Goal: Transaction & Acquisition: Download file/media

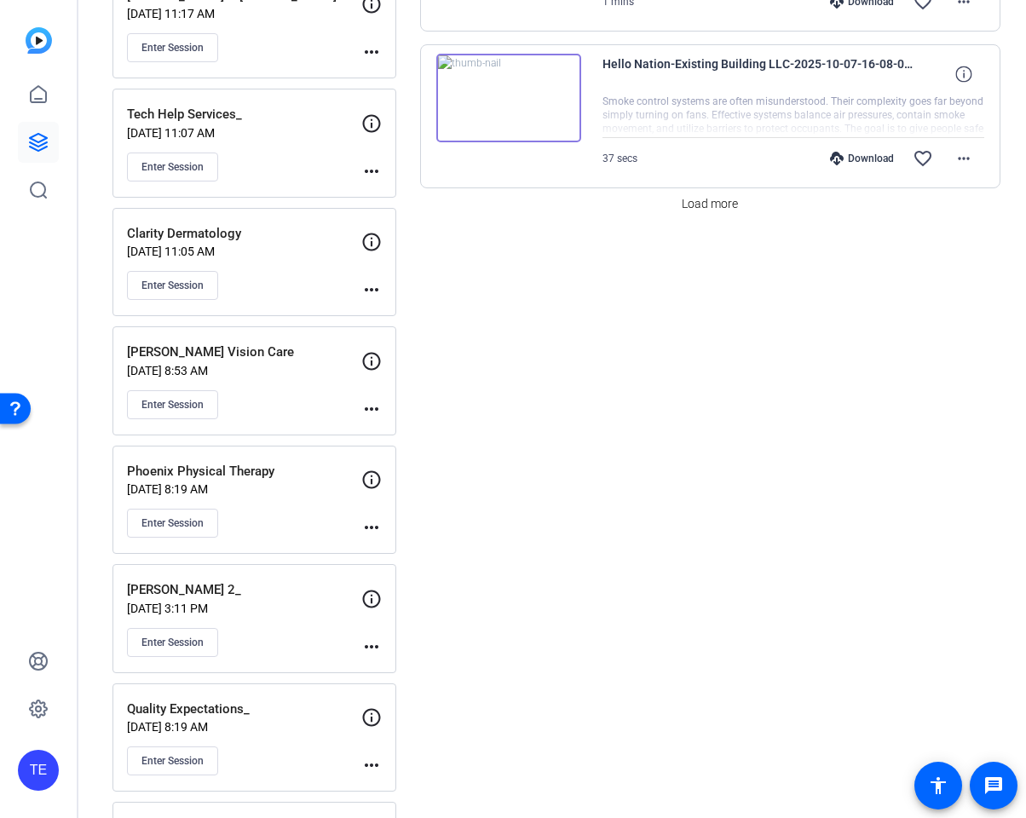
scroll to position [1173, 0]
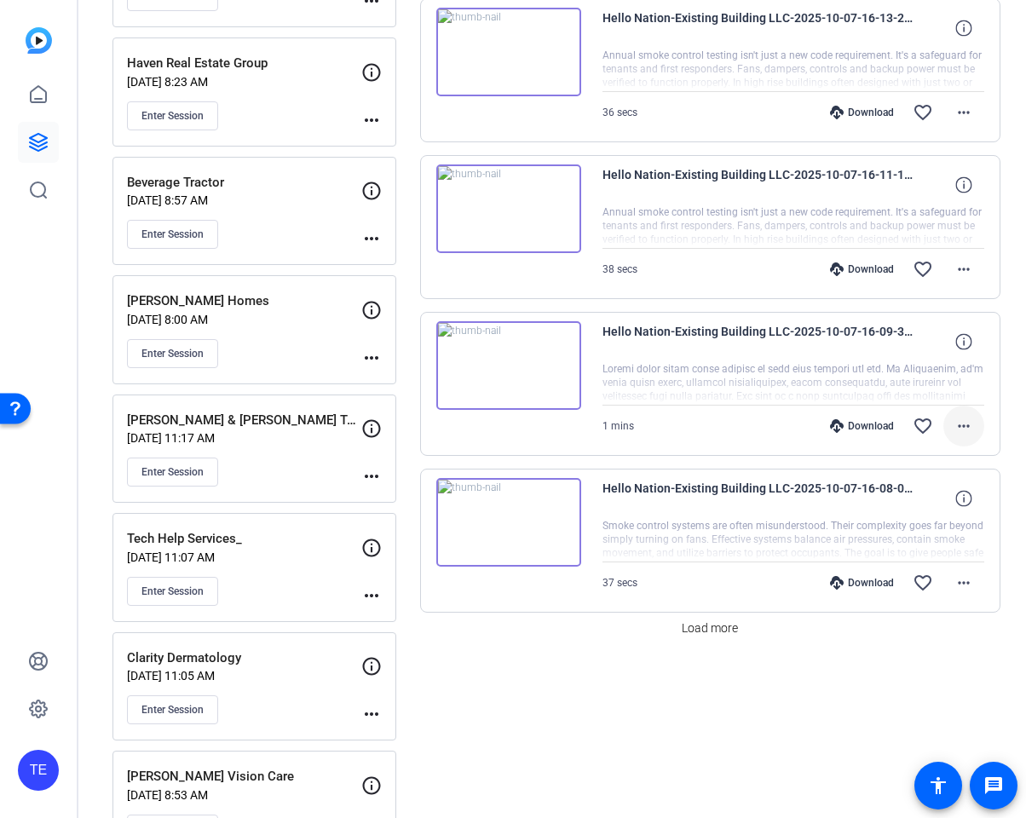
click at [977, 423] on span at bounding box center [963, 426] width 41 height 41
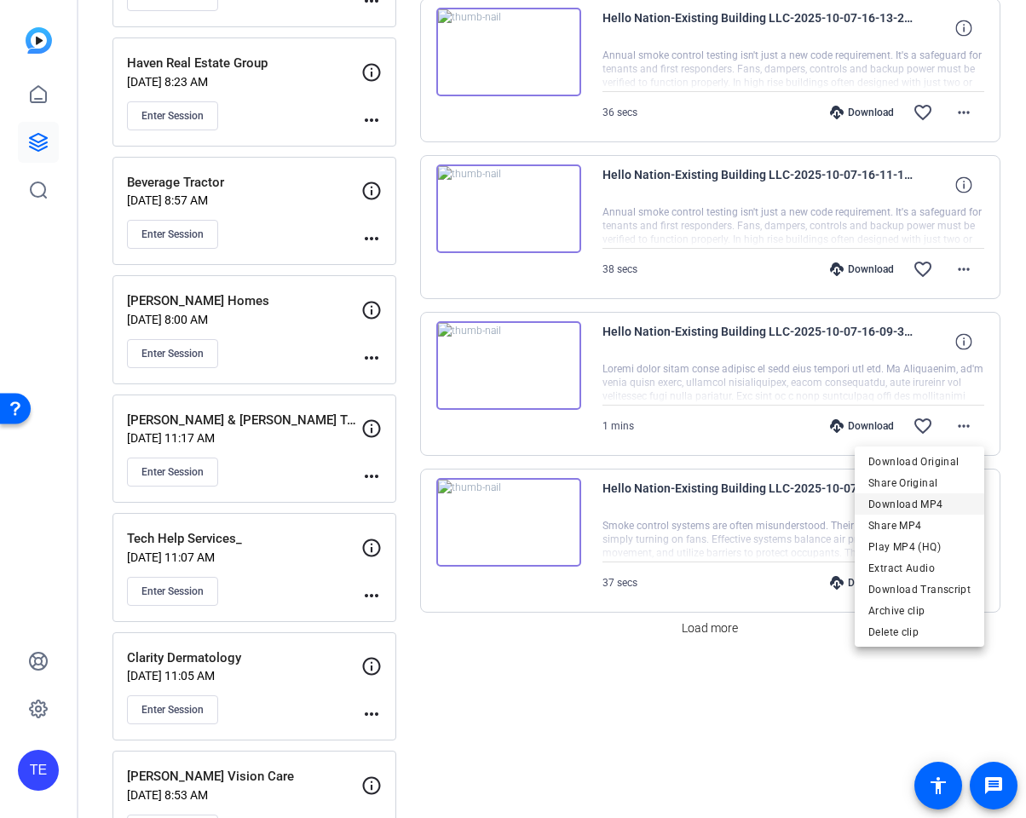
click at [934, 501] on span "Download MP4" at bounding box center [919, 504] width 102 height 20
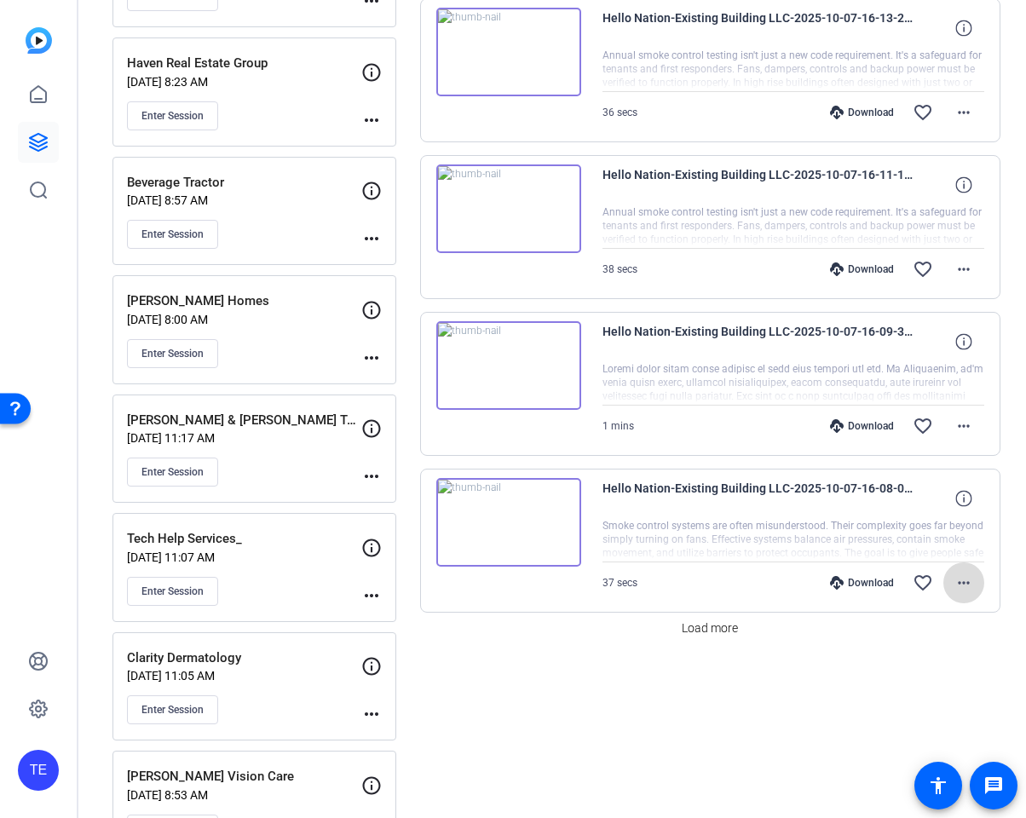
click at [971, 583] on mat-icon "more_horiz" at bounding box center [964, 583] width 20 height 20
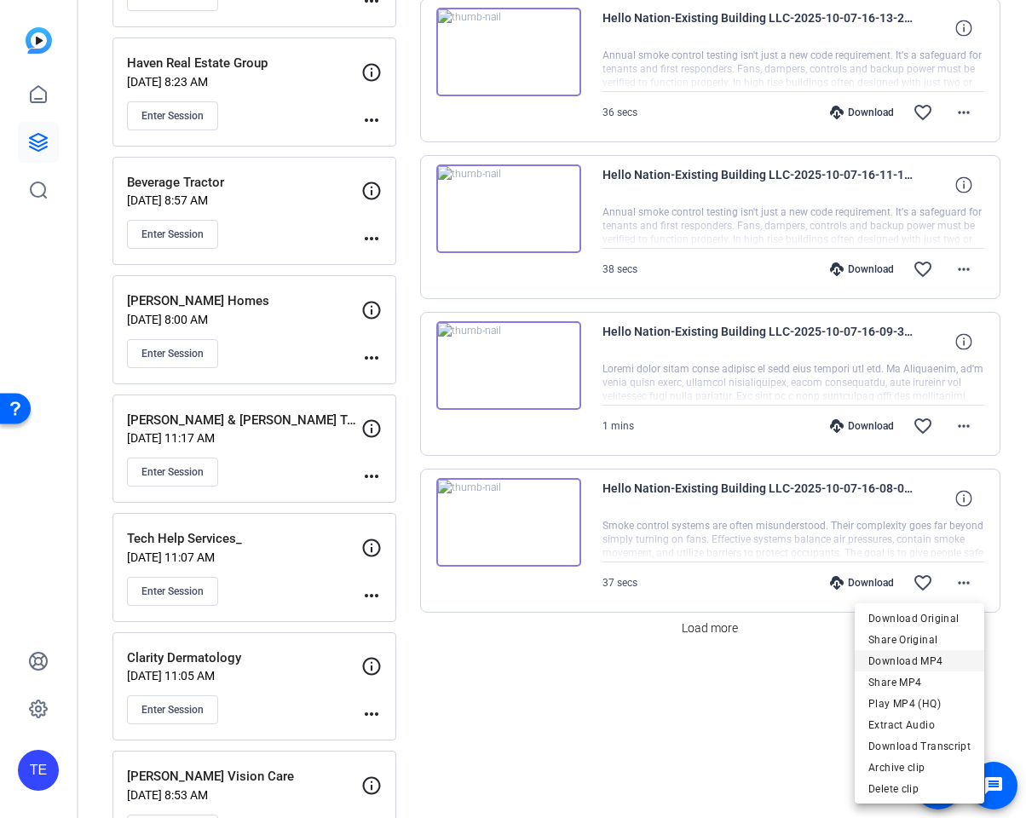
click at [920, 661] on span "Download MP4" at bounding box center [919, 661] width 102 height 20
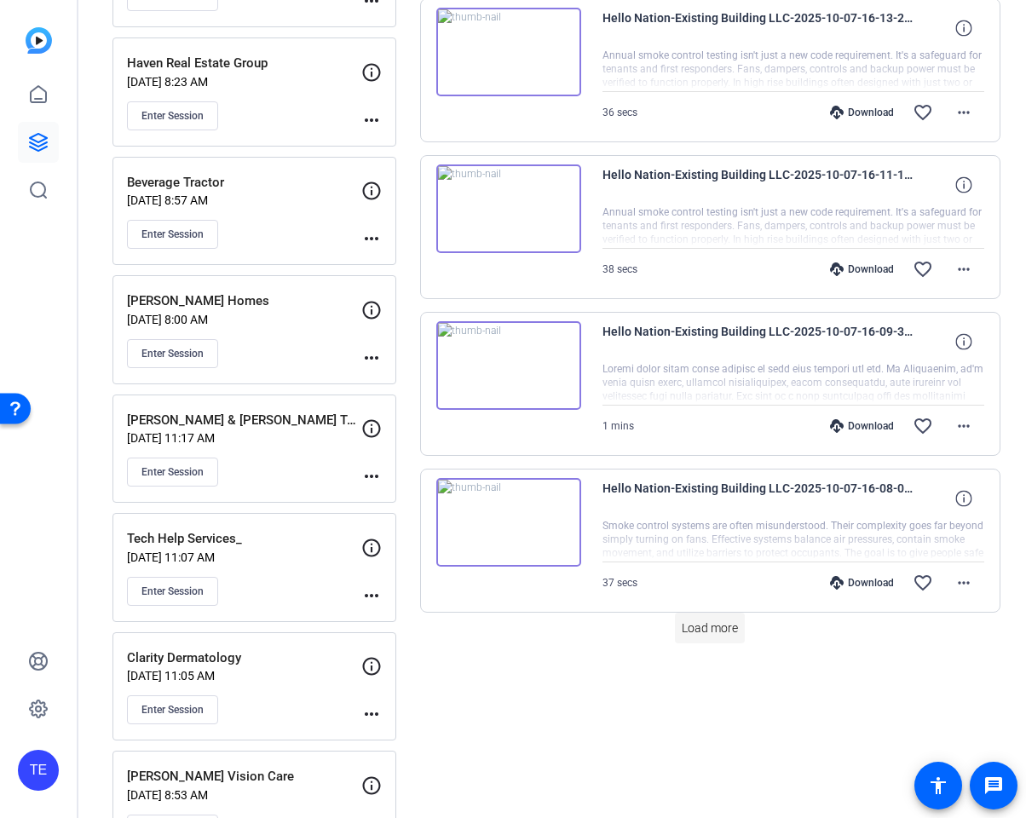
click at [720, 632] on span "Load more" at bounding box center [710, 628] width 56 height 18
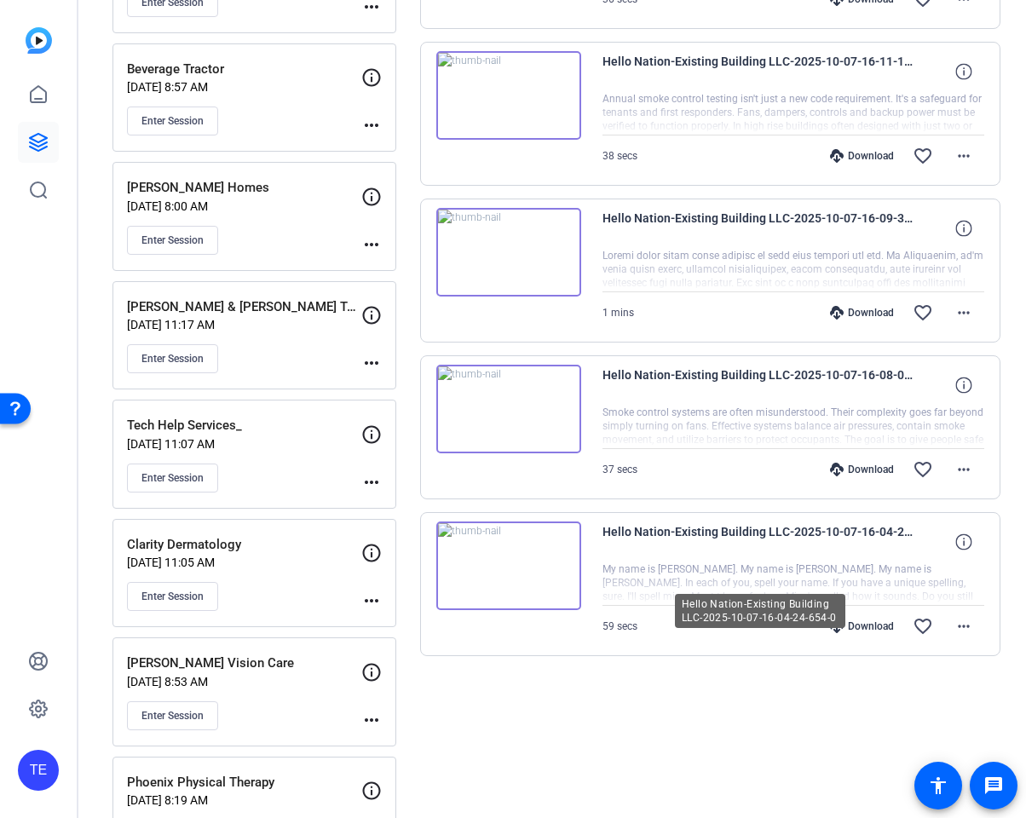
scroll to position [1294, 0]
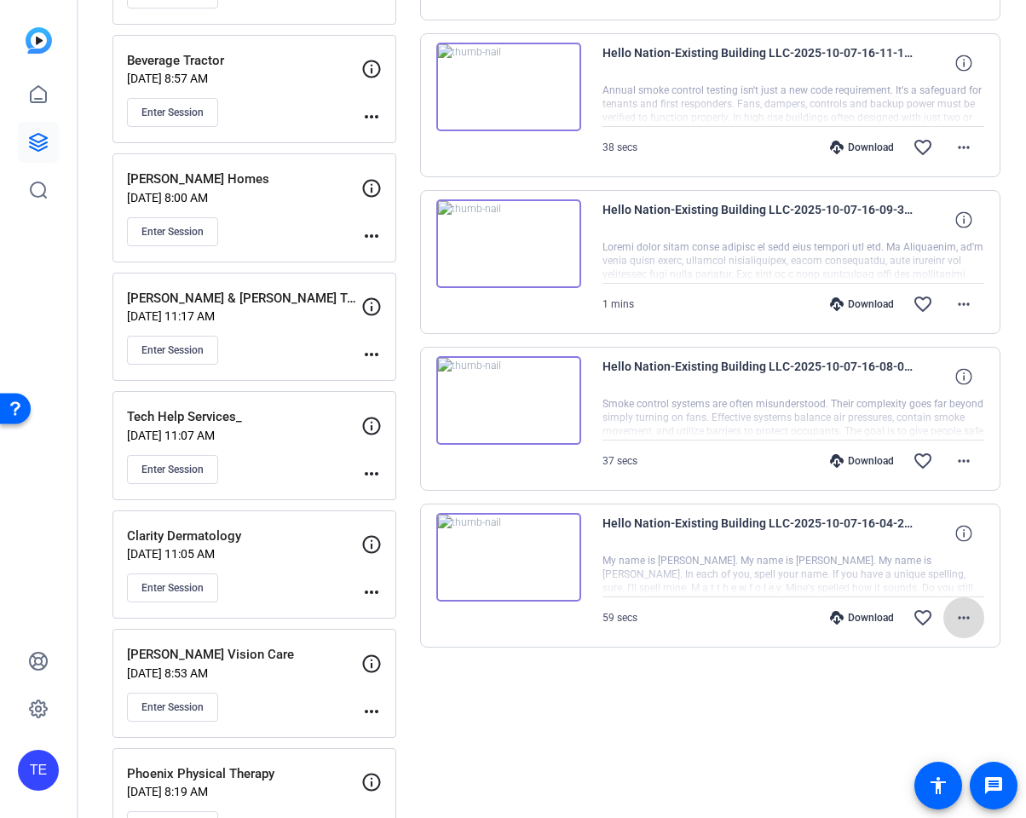
click at [959, 621] on mat-icon "more_horiz" at bounding box center [964, 618] width 20 height 20
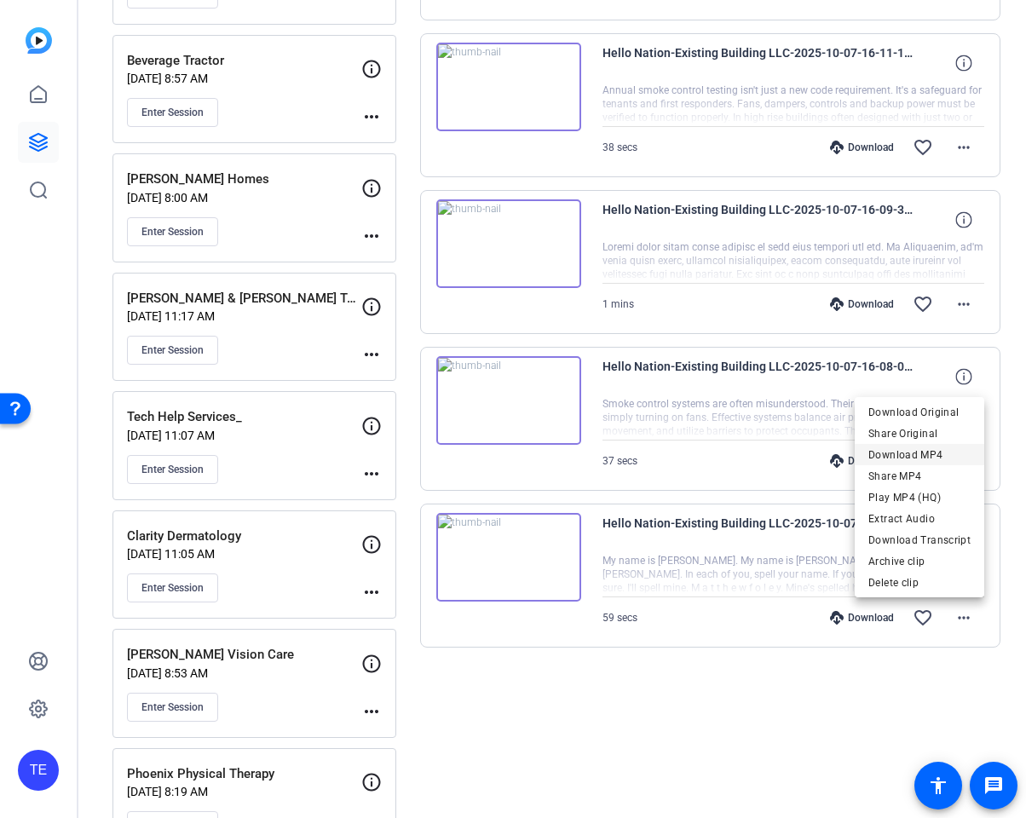
click at [913, 456] on span "Download MP4" at bounding box center [919, 455] width 102 height 20
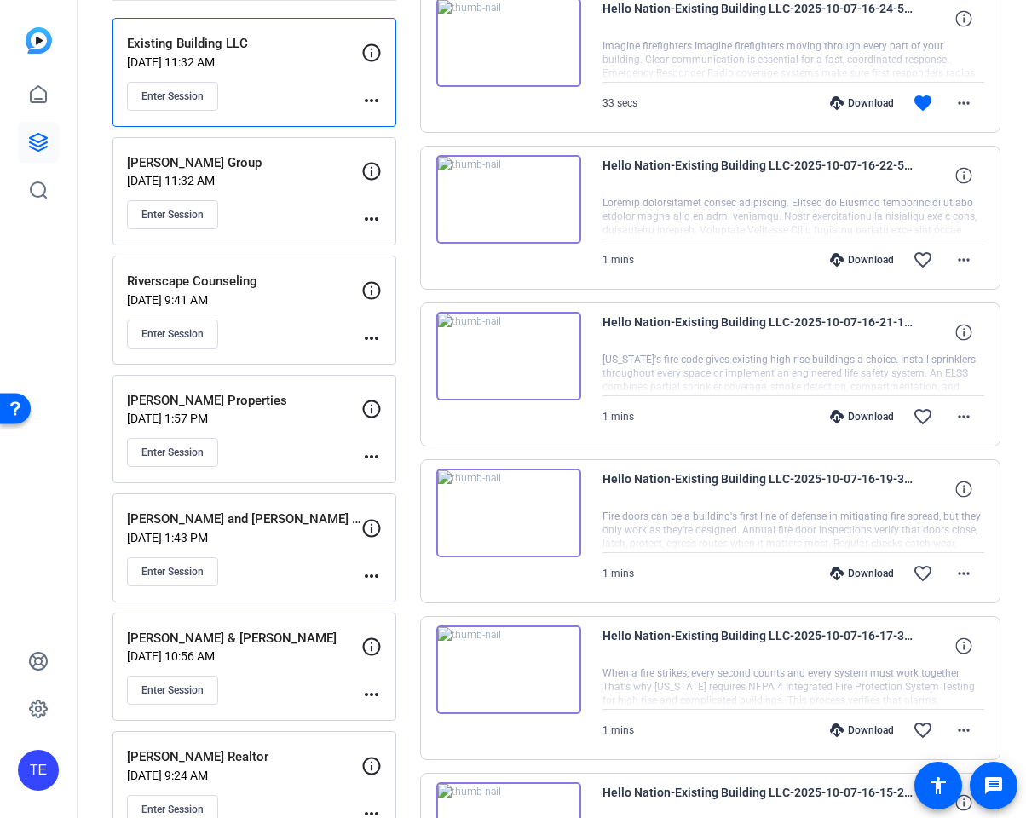
scroll to position [0, 0]
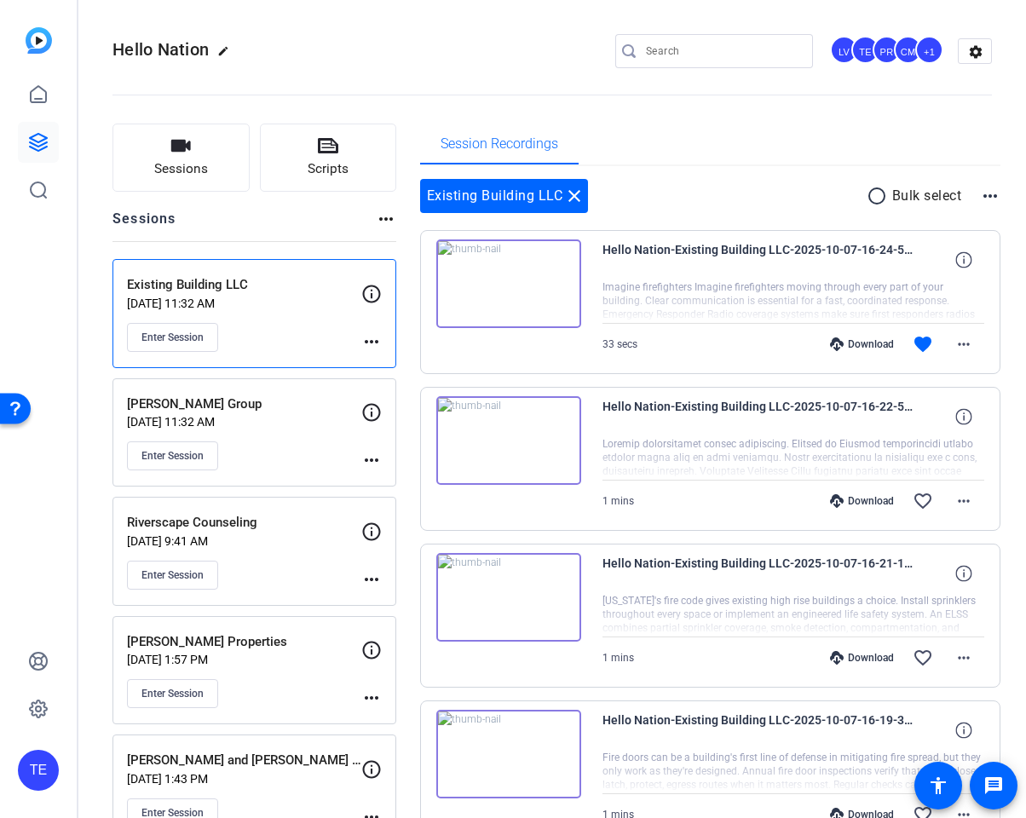
click at [312, 450] on div "Enter Session" at bounding box center [244, 455] width 234 height 29
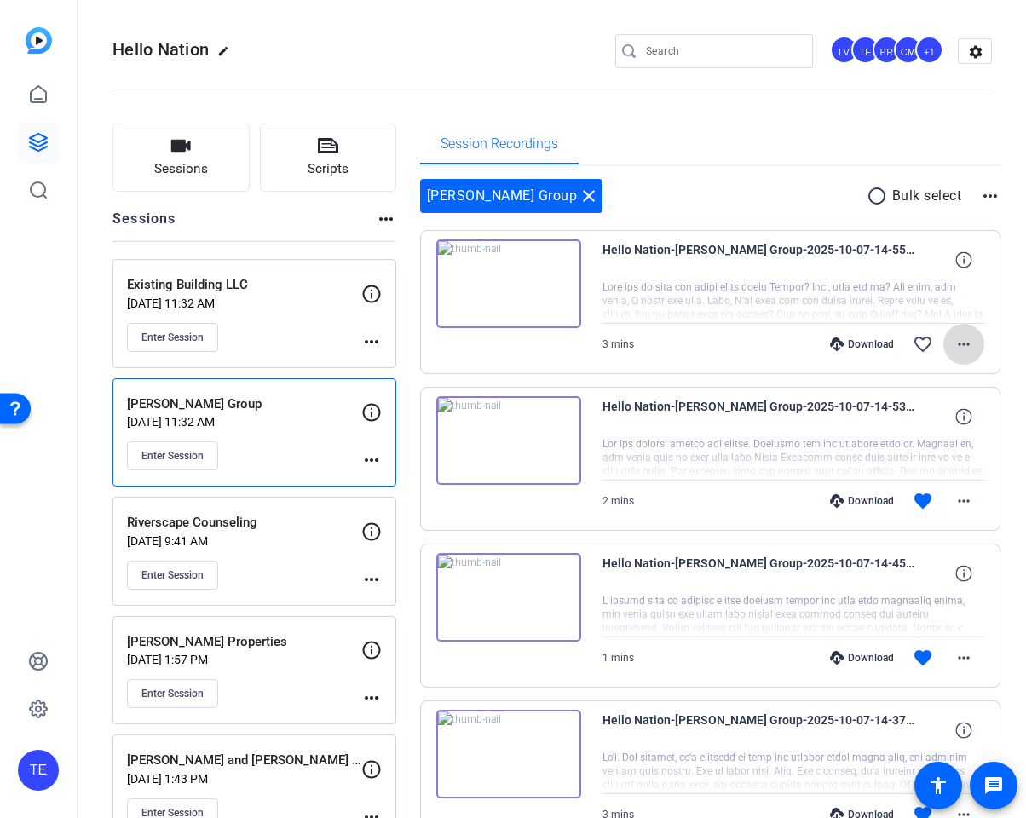
click at [969, 341] on mat-icon "more_horiz" at bounding box center [964, 344] width 20 height 20
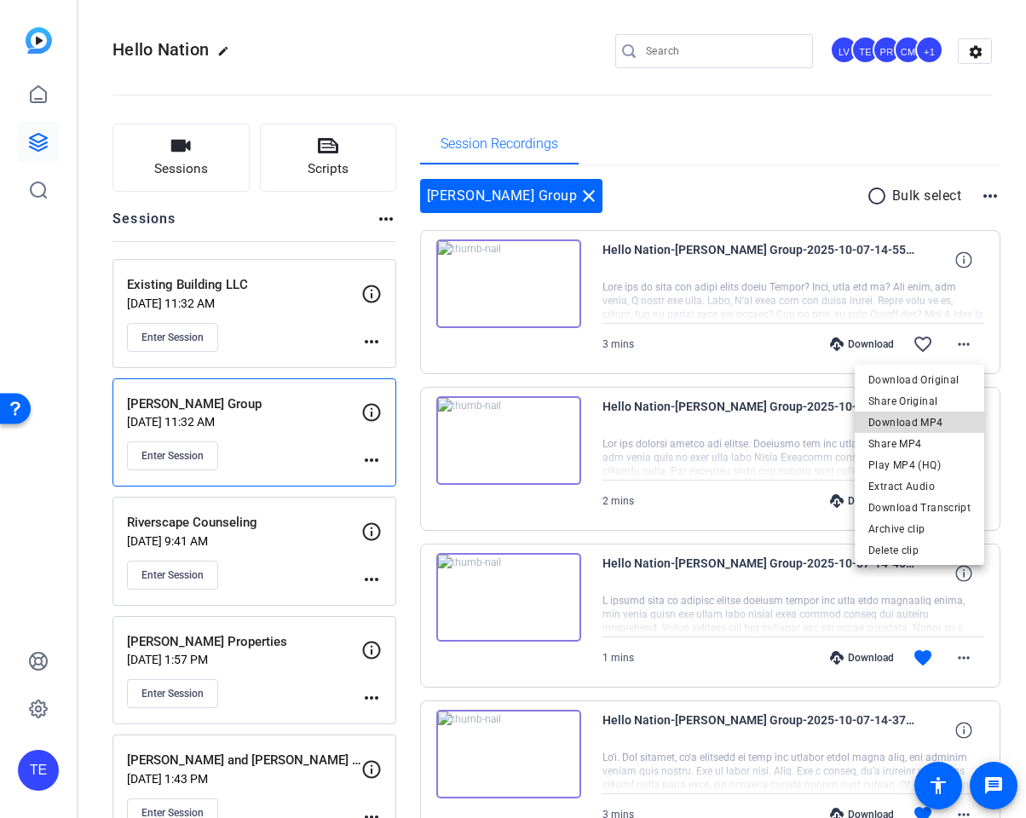
click at [933, 422] on span "Download MP4" at bounding box center [919, 422] width 102 height 20
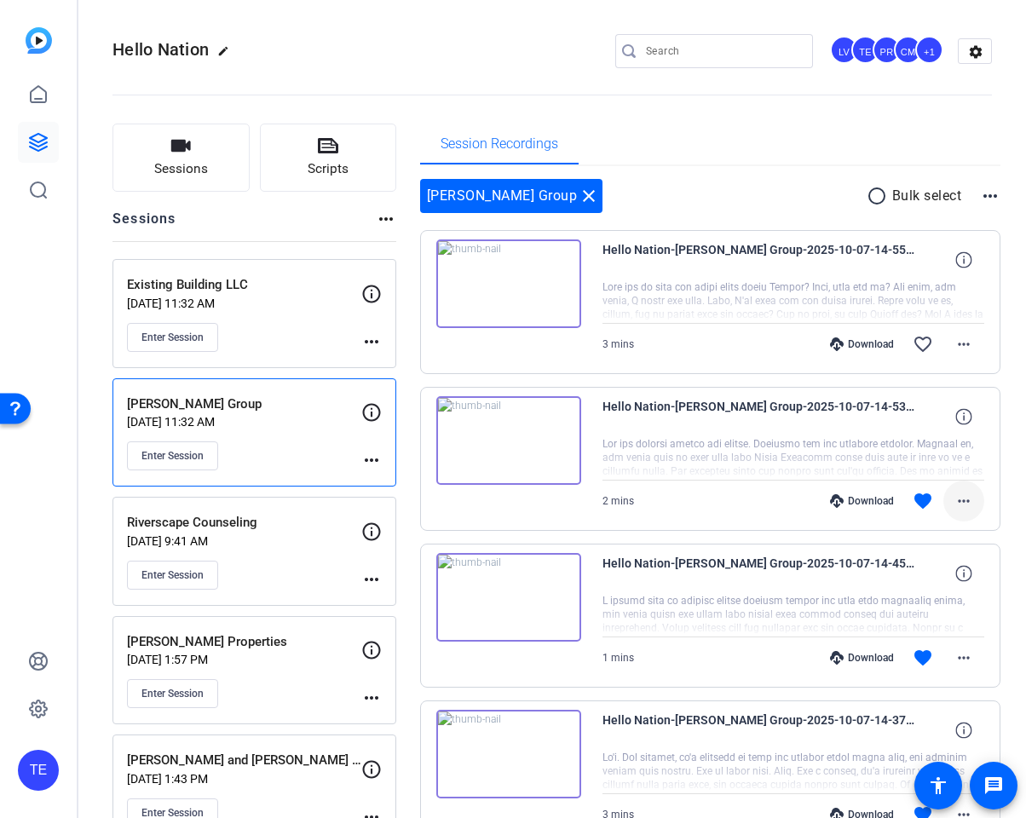
click at [957, 498] on mat-icon "more_horiz" at bounding box center [964, 501] width 20 height 20
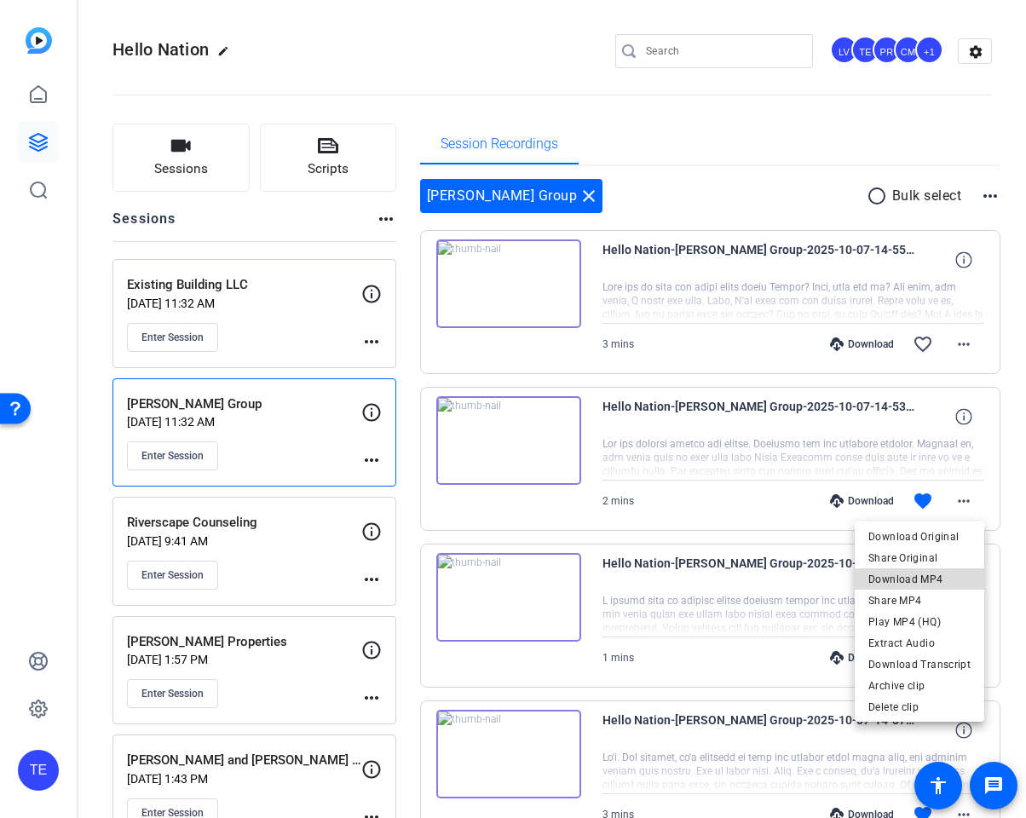
click at [928, 573] on span "Download MP4" at bounding box center [919, 579] width 102 height 20
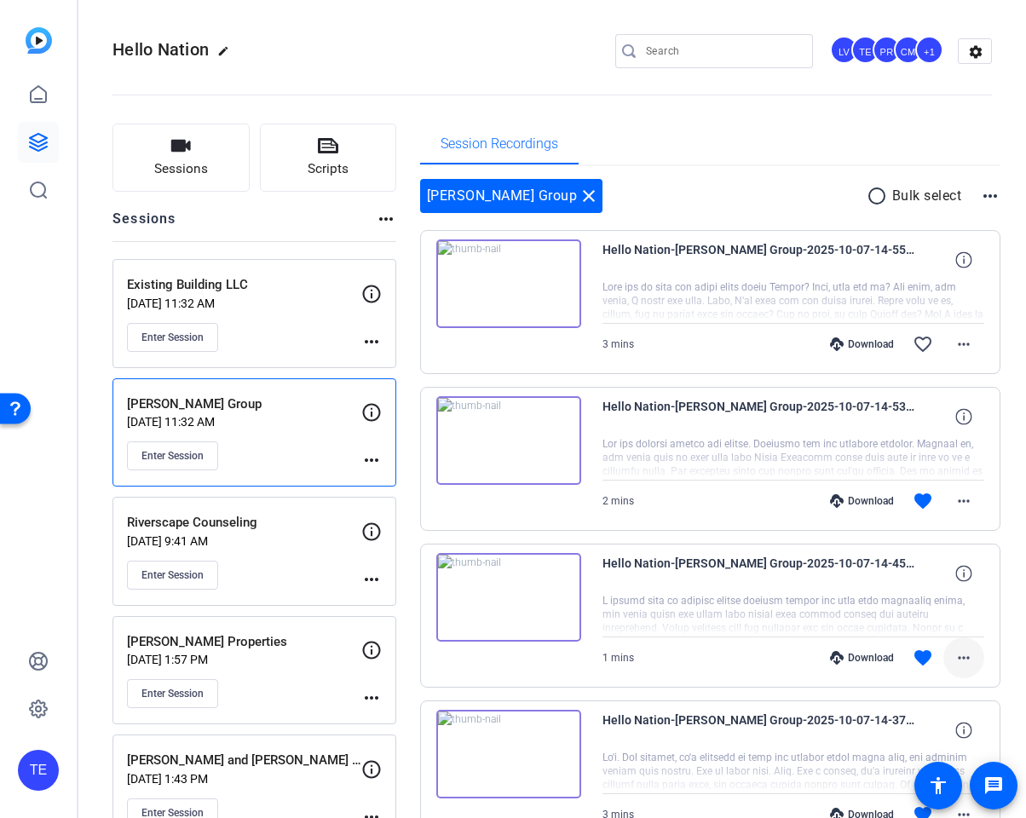
click at [962, 660] on mat-icon "more_horiz" at bounding box center [964, 658] width 20 height 20
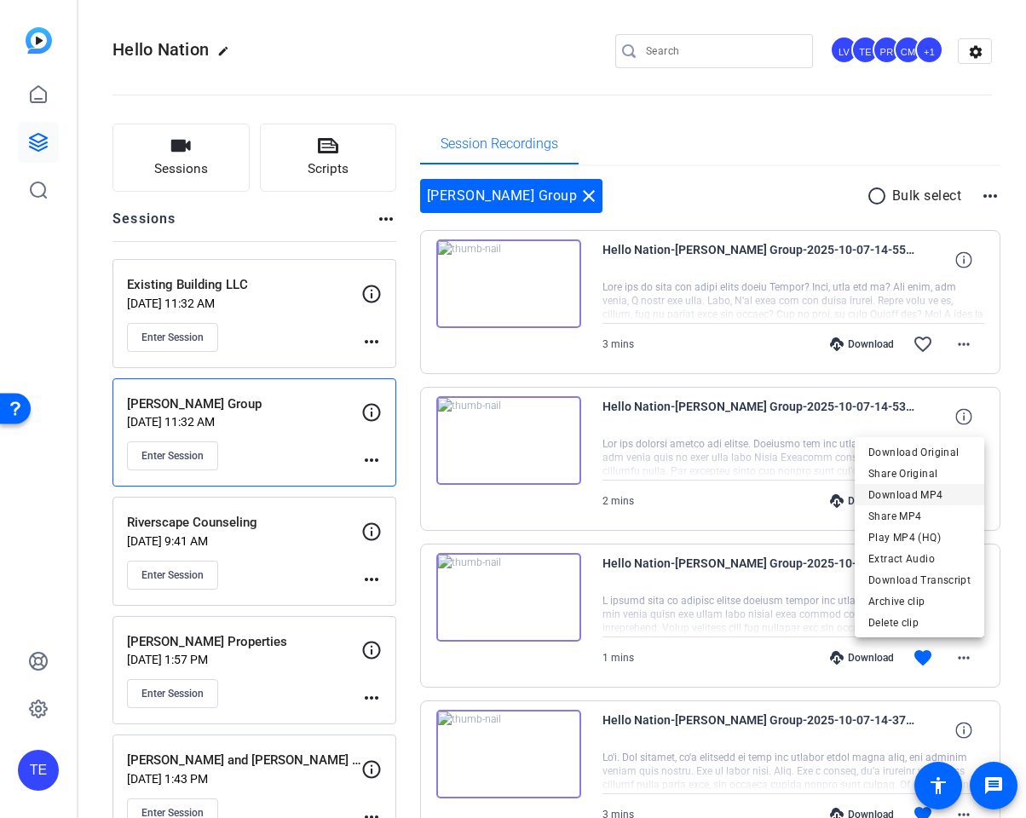
click at [920, 495] on span "Download MP4" at bounding box center [919, 495] width 102 height 20
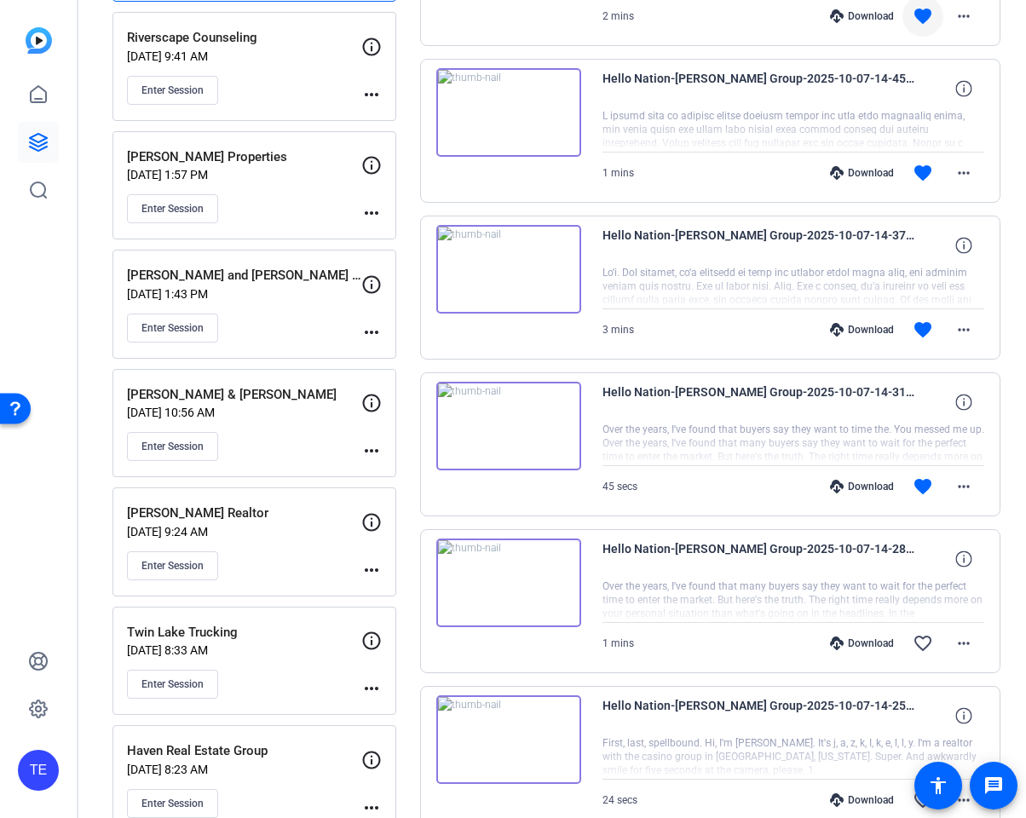
scroll to position [487, 0]
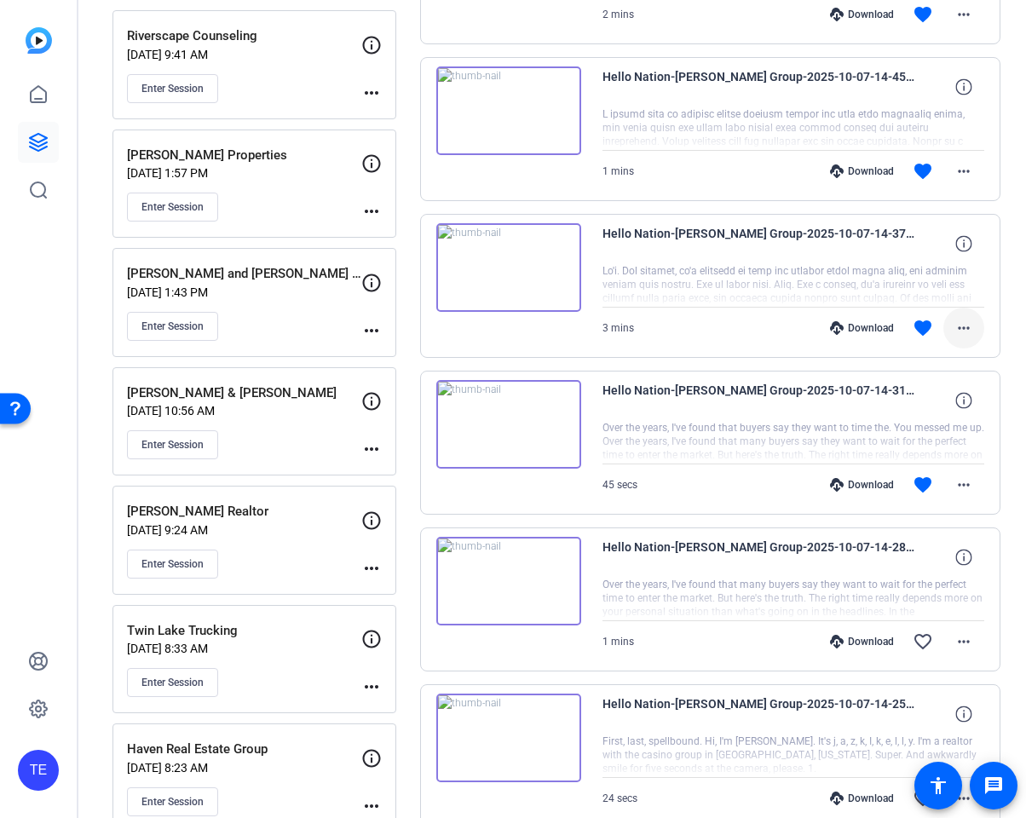
click at [965, 334] on mat-icon "more_horiz" at bounding box center [964, 328] width 20 height 20
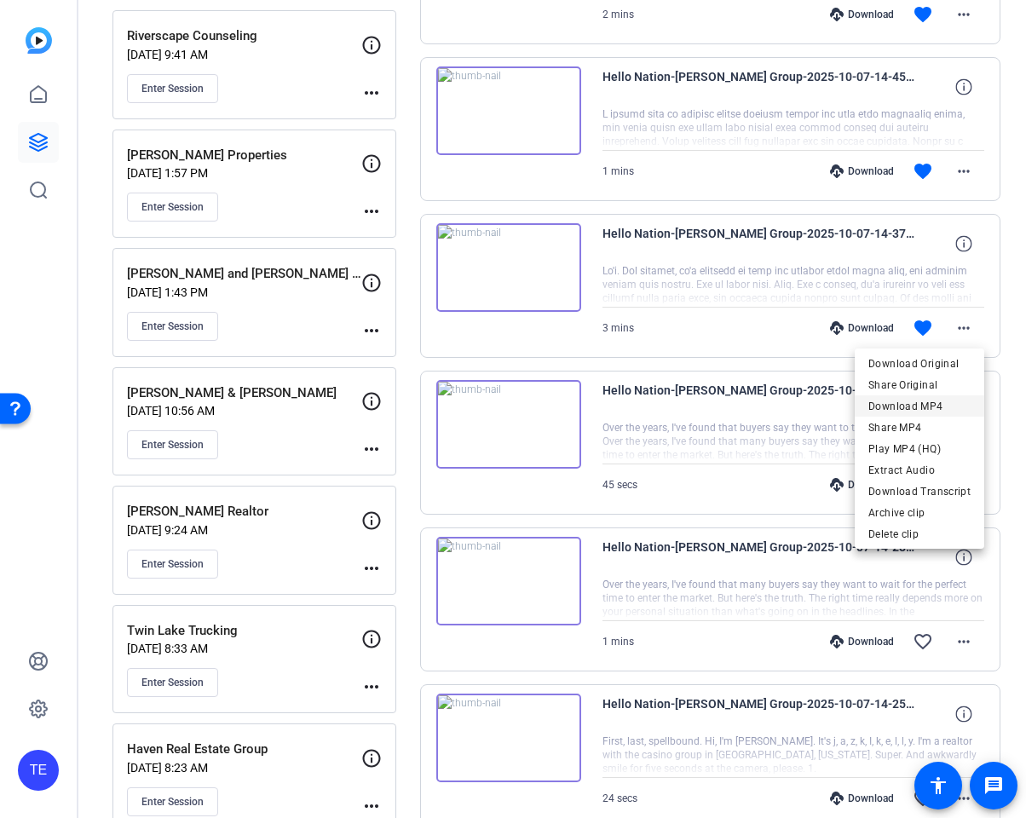
click at [936, 403] on span "Download MP4" at bounding box center [919, 406] width 102 height 20
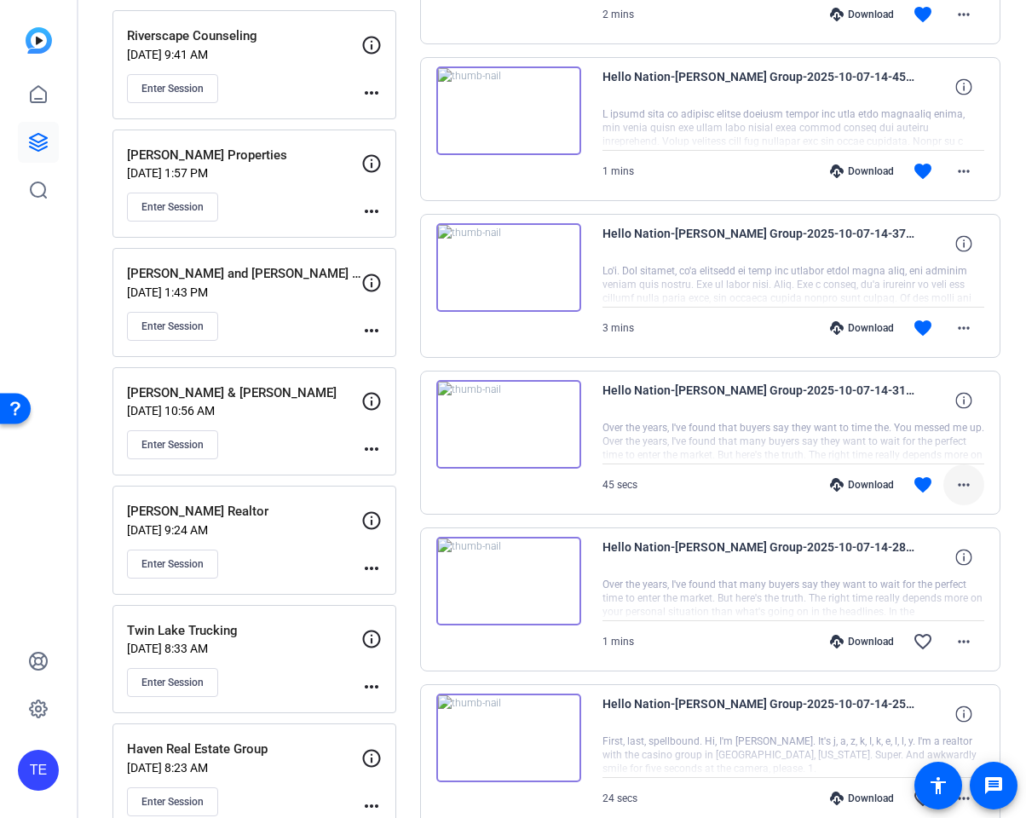
click at [965, 487] on mat-icon "more_horiz" at bounding box center [964, 485] width 20 height 20
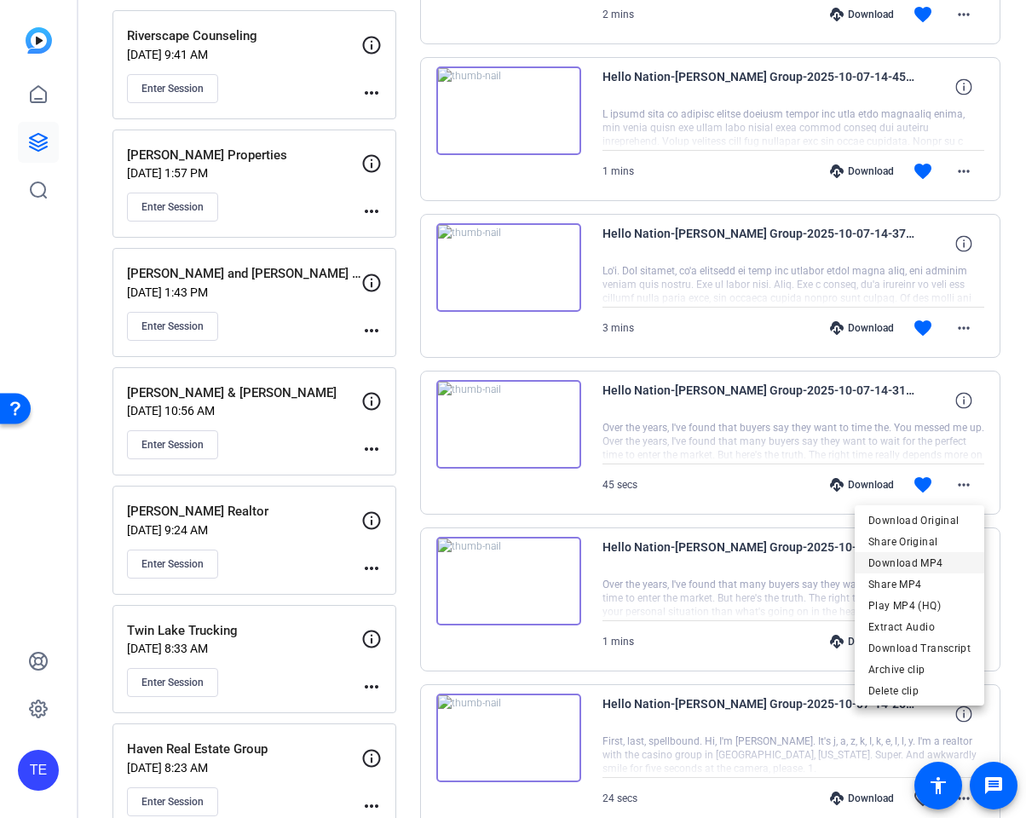
click at [926, 565] on span "Download MP4" at bounding box center [919, 563] width 102 height 20
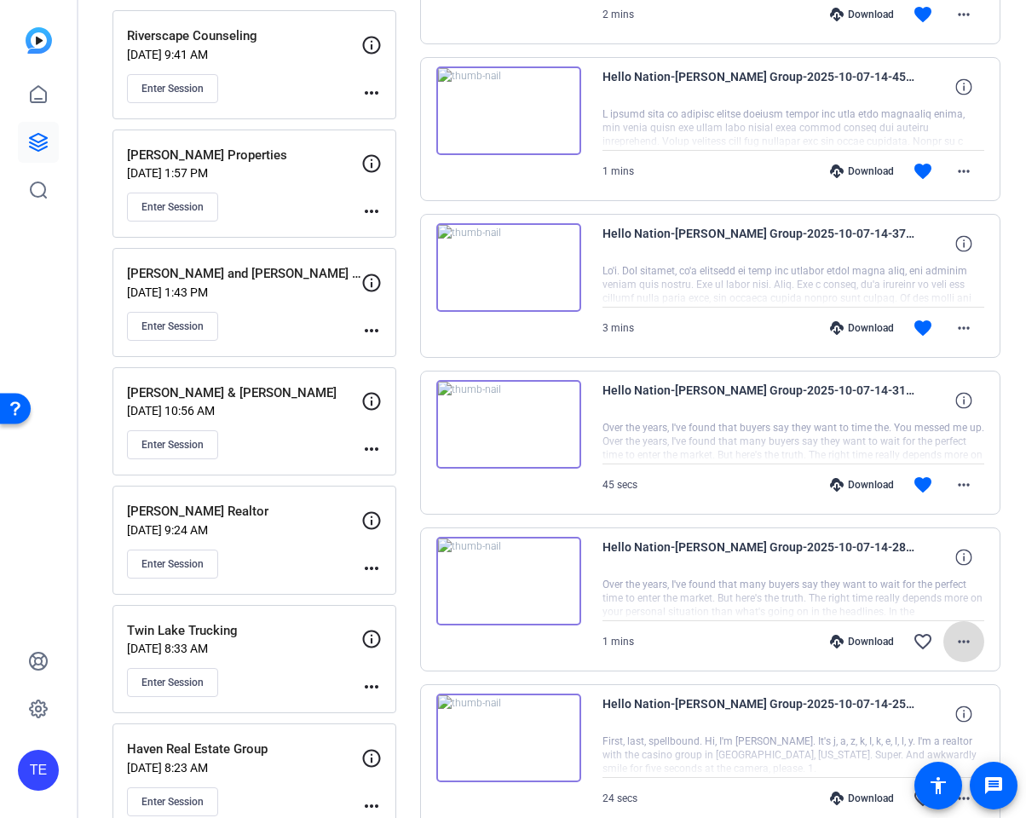
click at [965, 639] on mat-icon "more_horiz" at bounding box center [964, 641] width 20 height 20
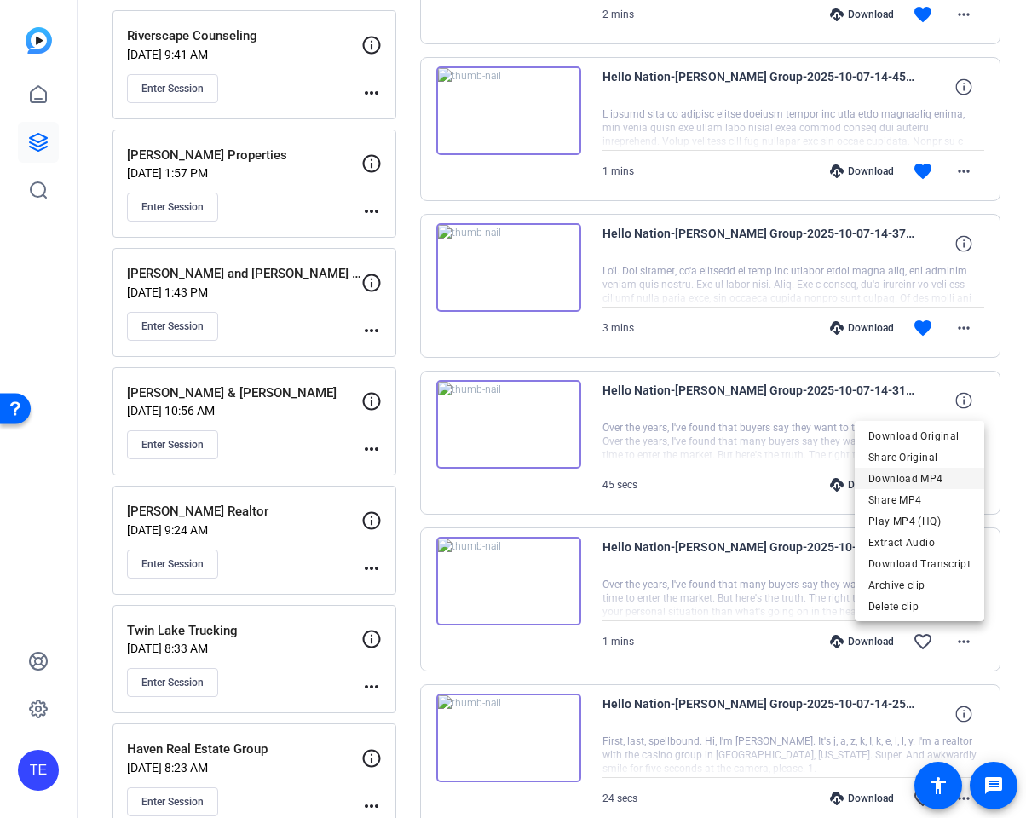
click at [914, 474] on span "Download MP4" at bounding box center [919, 479] width 102 height 20
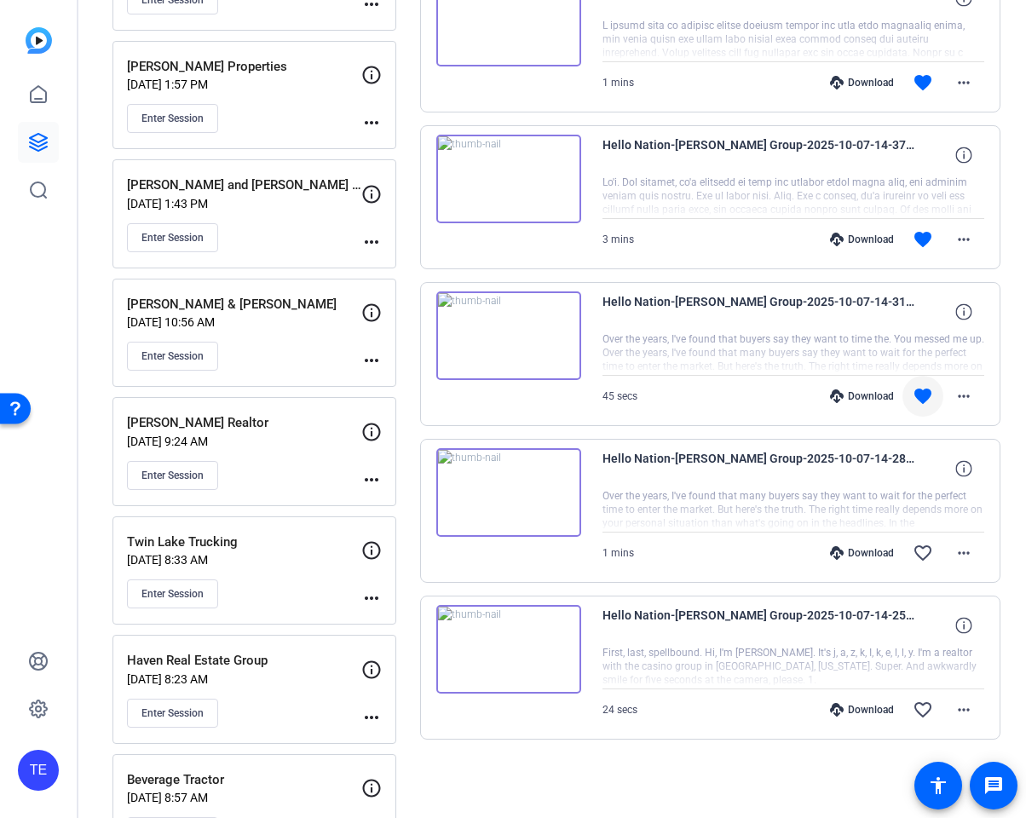
scroll to position [585, 0]
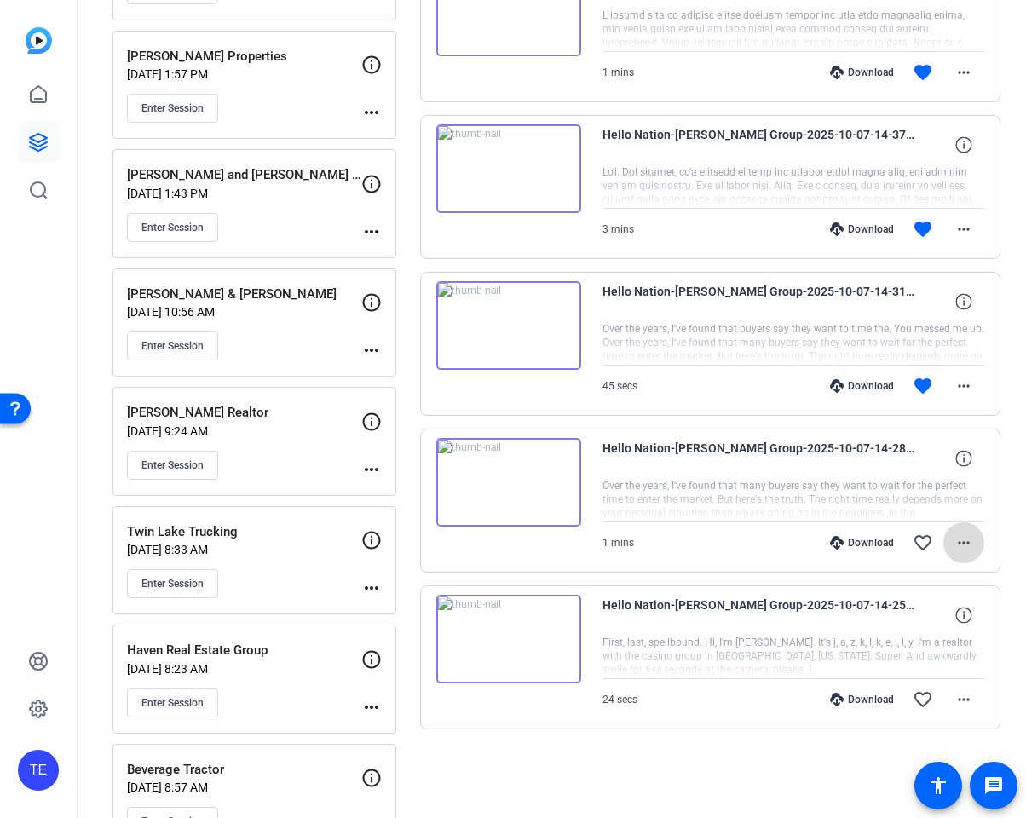
click at [969, 541] on mat-icon "more_horiz" at bounding box center [964, 543] width 20 height 20
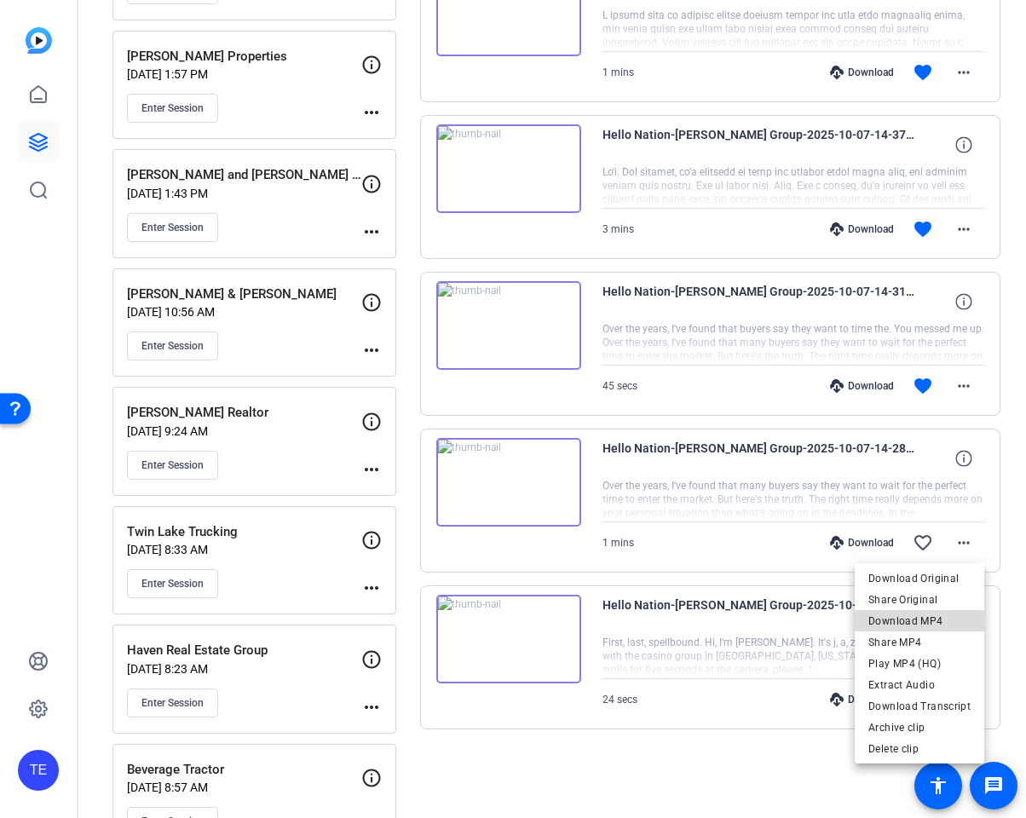
click at [925, 623] on span "Download MP4" at bounding box center [919, 621] width 102 height 20
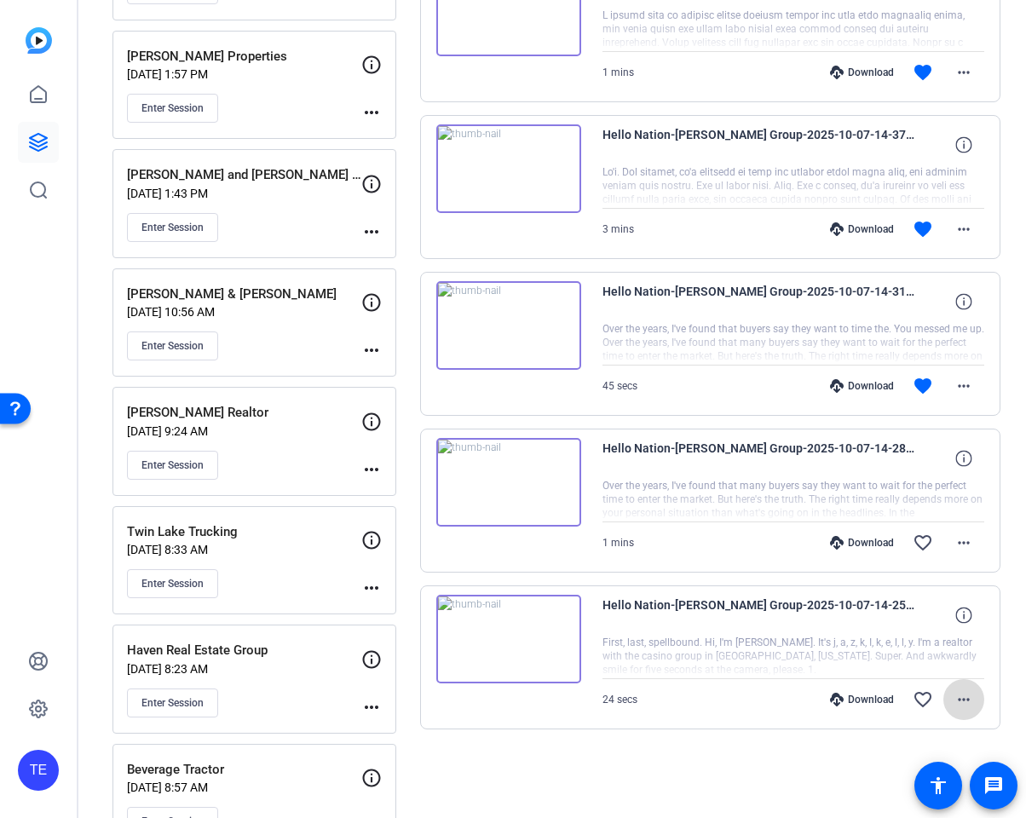
click at [961, 689] on mat-icon "more_horiz" at bounding box center [964, 699] width 20 height 20
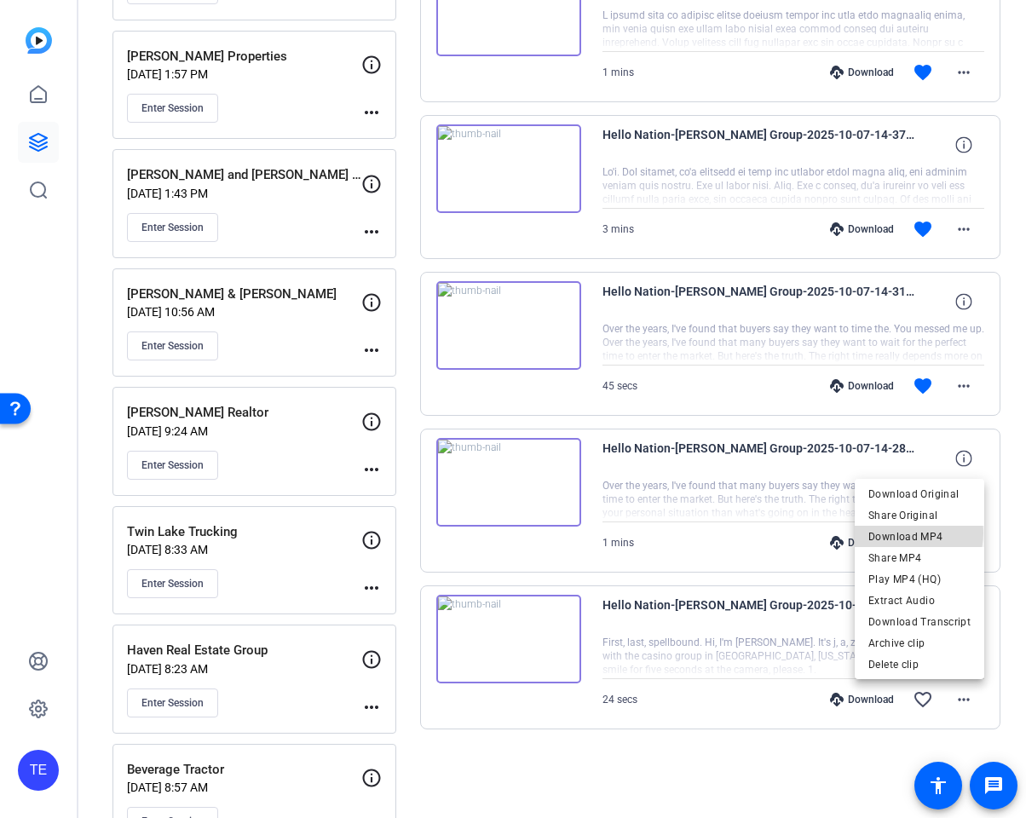
click at [908, 533] on span "Download MP4" at bounding box center [919, 537] width 102 height 20
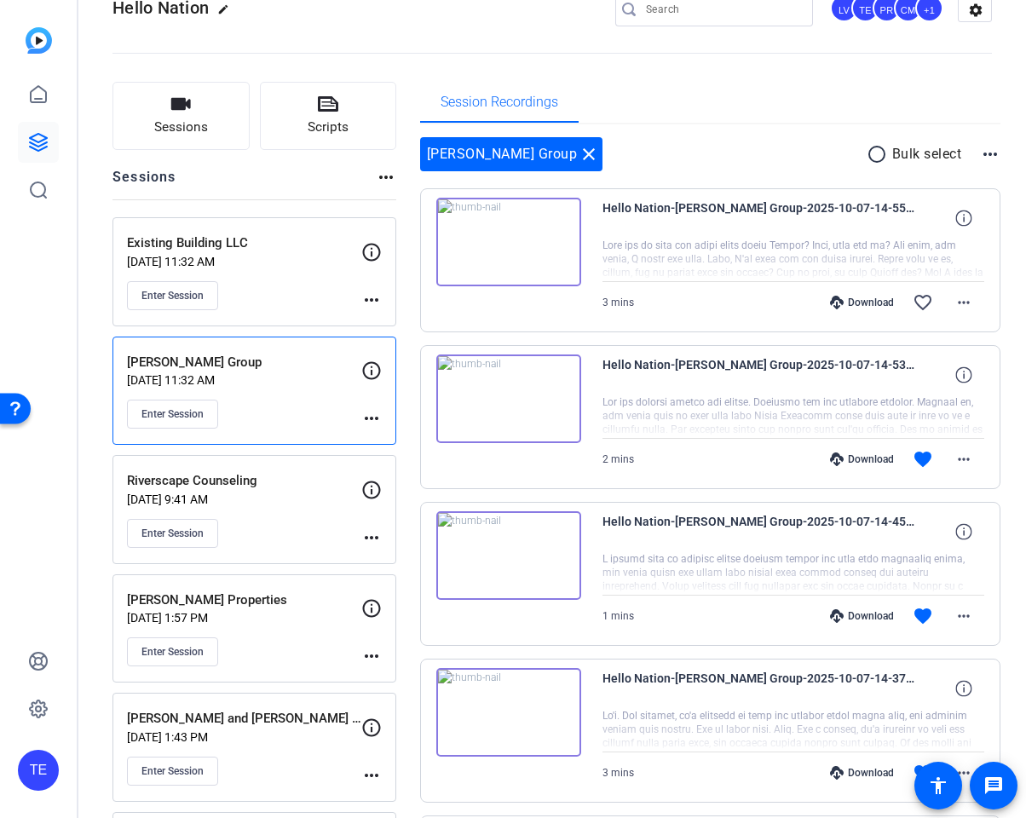
scroll to position [0, 0]
